Goal: Find specific page/section

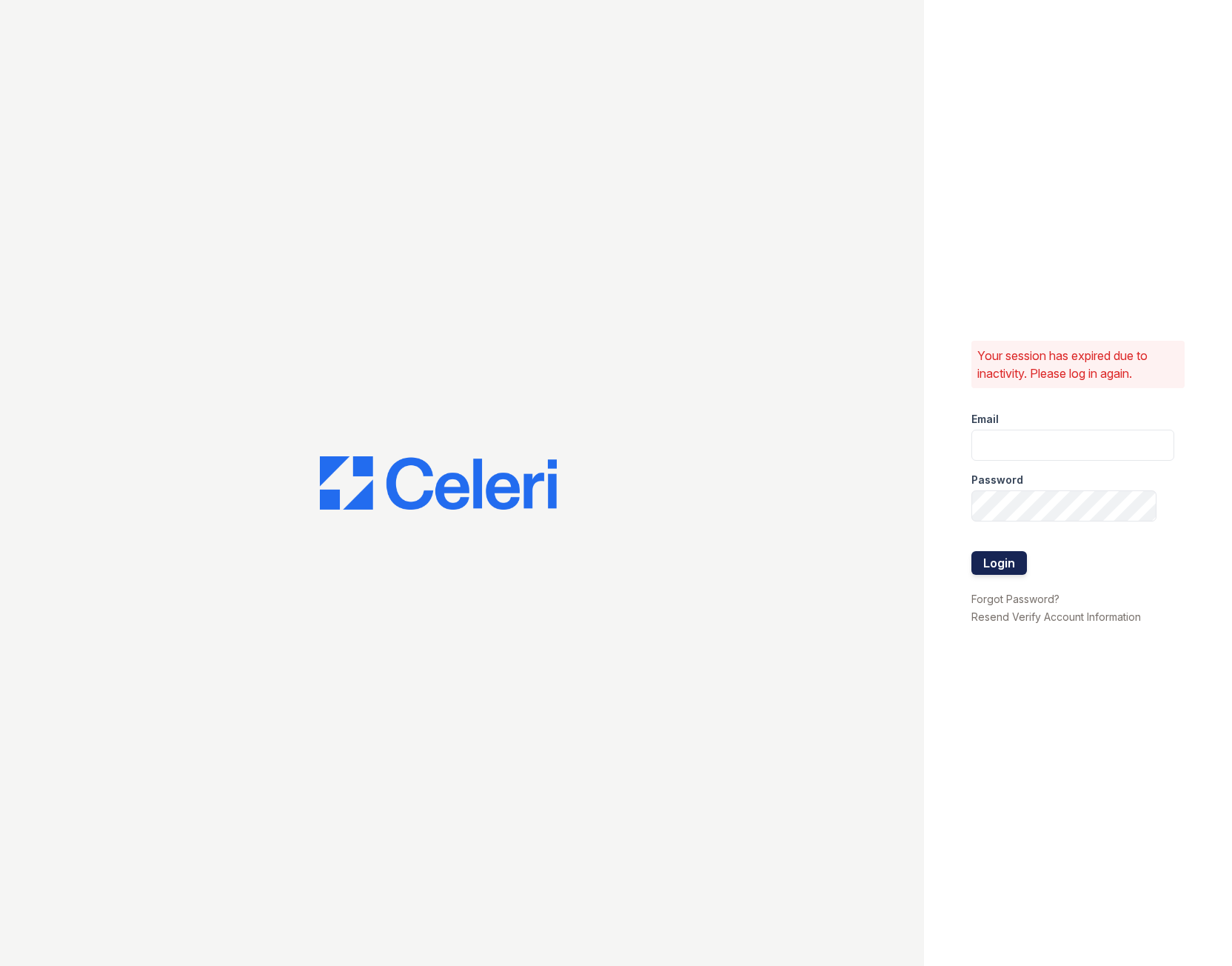
type input "fairwaysmgr@greystar.com"
click at [995, 566] on button "Login" at bounding box center [999, 563] width 56 height 24
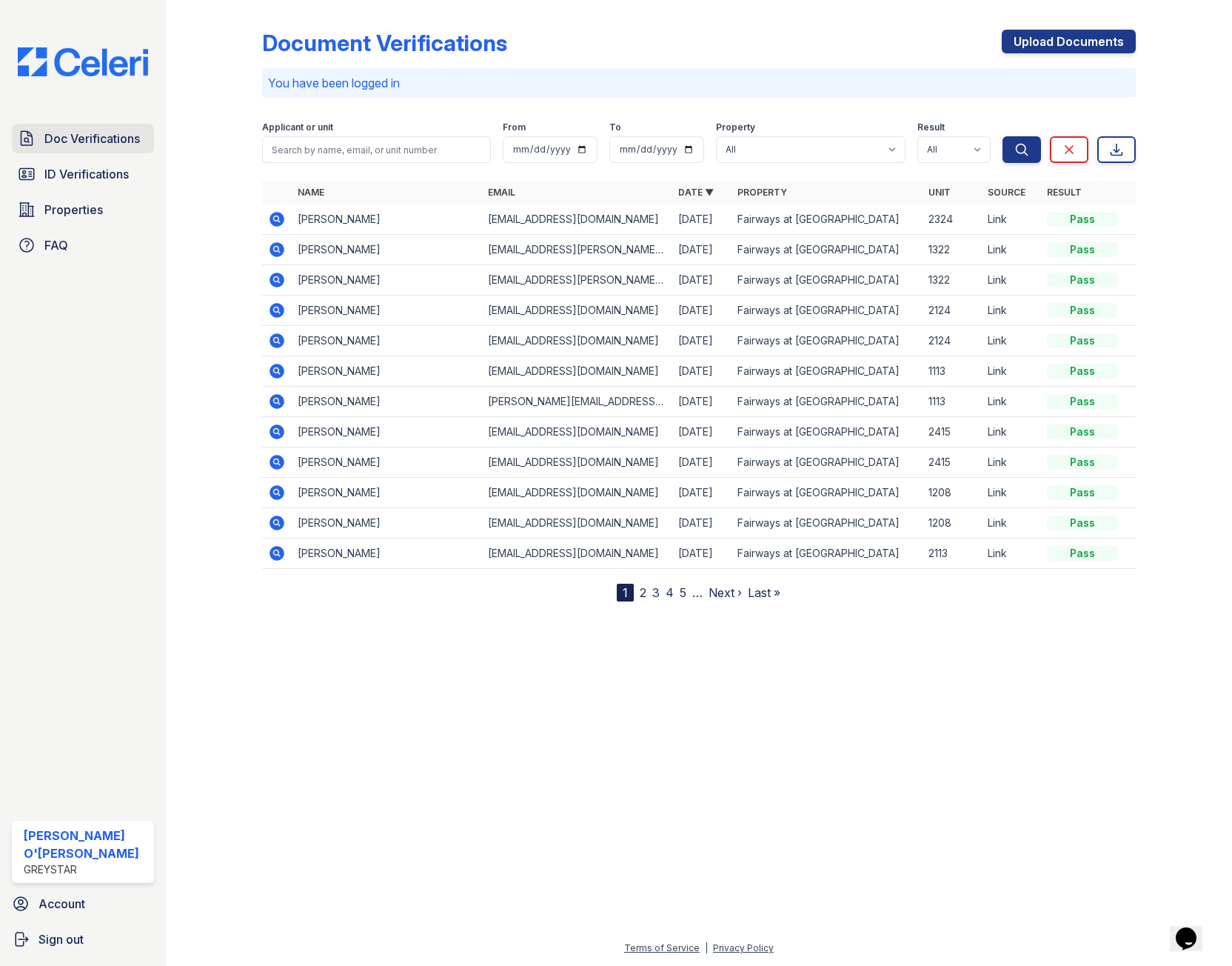
click at [73, 135] on span "Doc Verifications" at bounding box center [92, 138] width 96 height 18
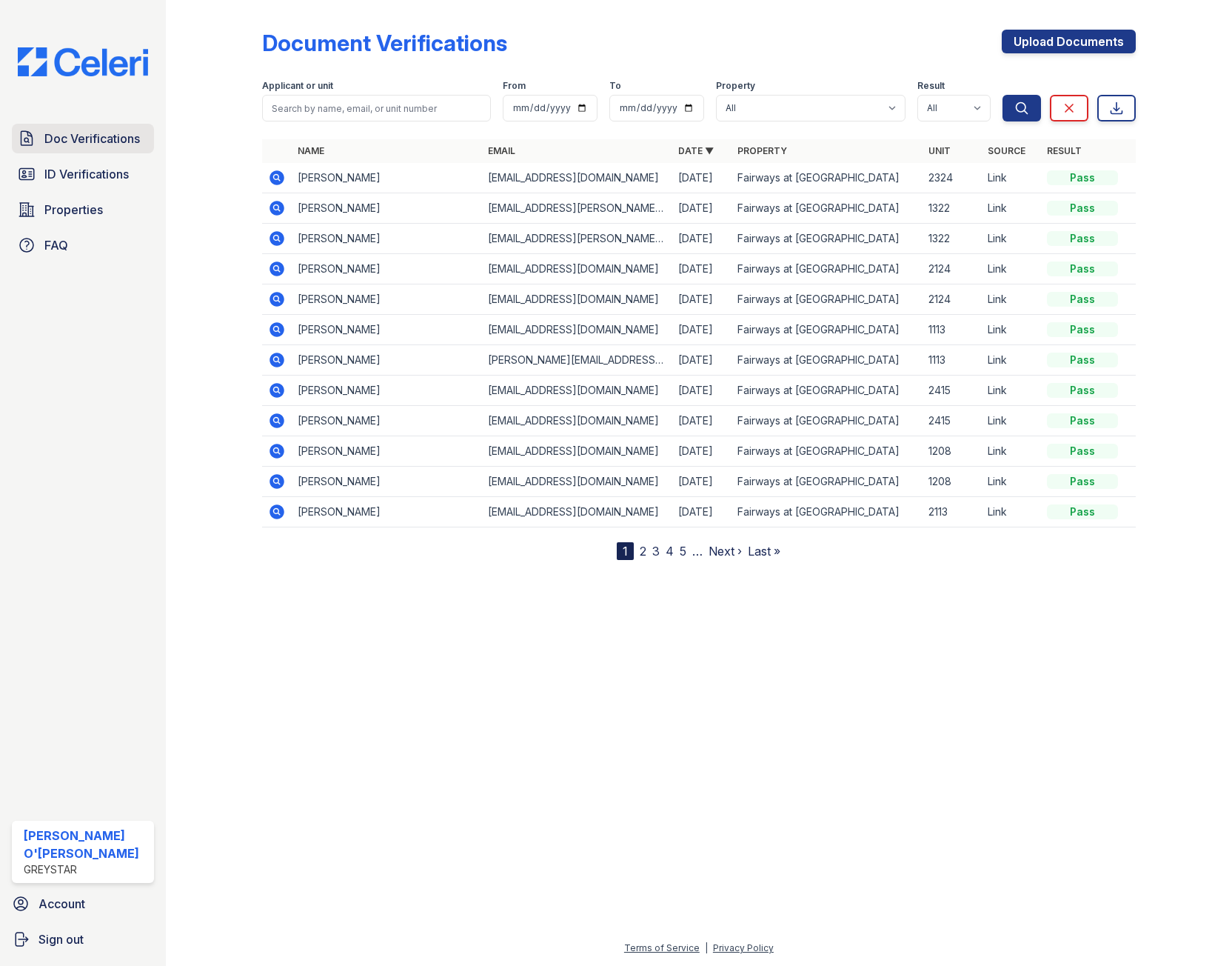
click at [73, 134] on span "Doc Verifications" at bounding box center [92, 138] width 96 height 18
